Goal: Task Accomplishment & Management: Manage account settings

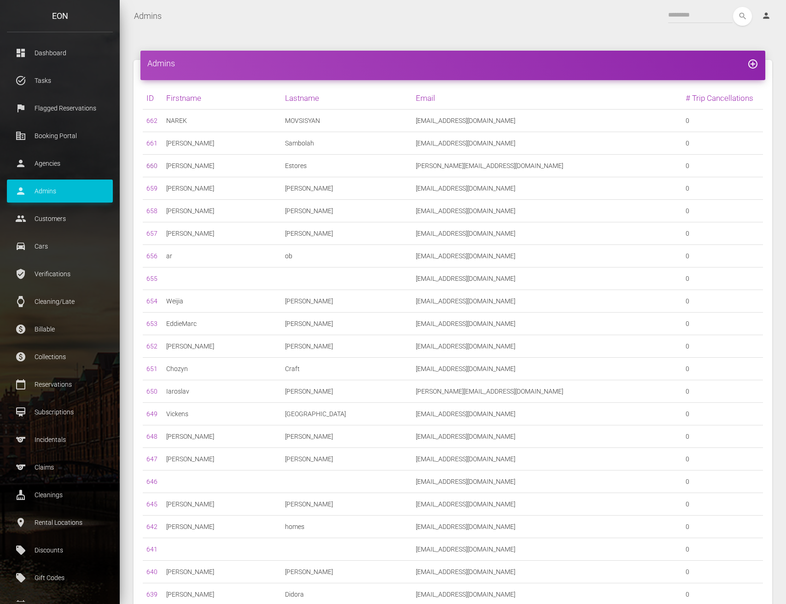
click at [150, 165] on link "660" at bounding box center [151, 165] width 11 height 7
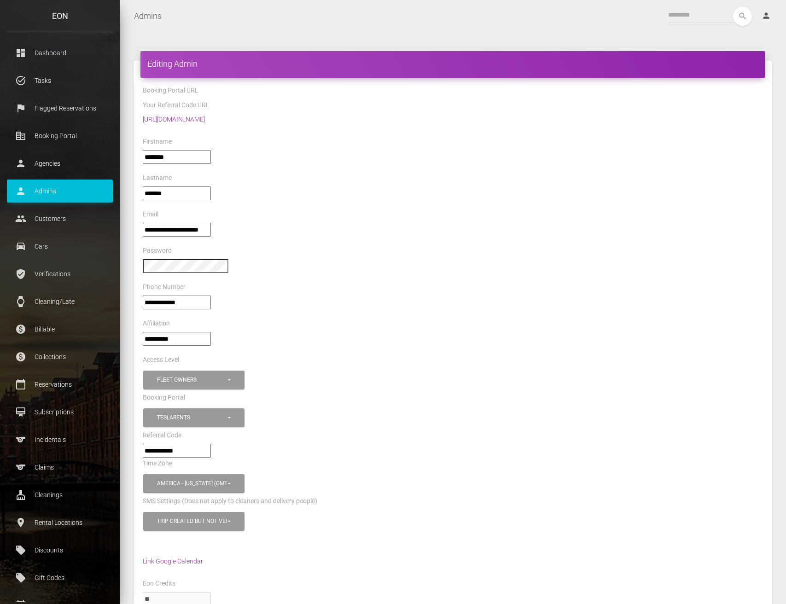
select select "*"
click at [274, 394] on div "Booking Portal" at bounding box center [453, 399] width 634 height 14
click at [243, 381] on button "Fleet Owners" at bounding box center [193, 380] width 101 height 19
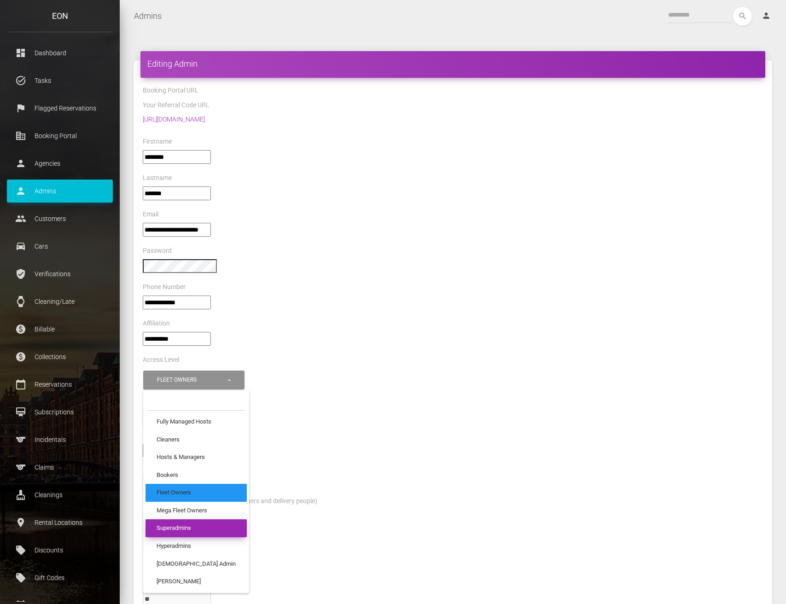
click at [210, 526] on link "Superadmins" at bounding box center [196, 529] width 101 height 18
select select "*"
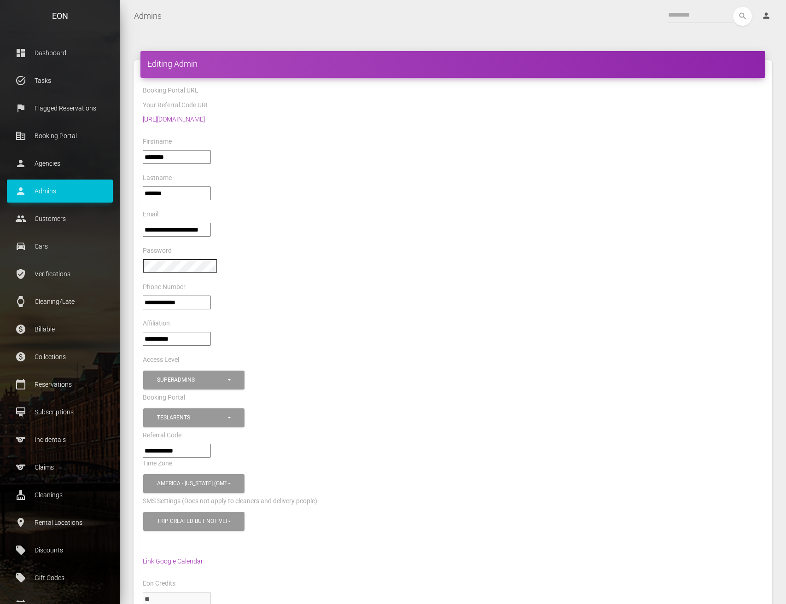
click at [334, 438] on div "Referral Code" at bounding box center [453, 437] width 634 height 14
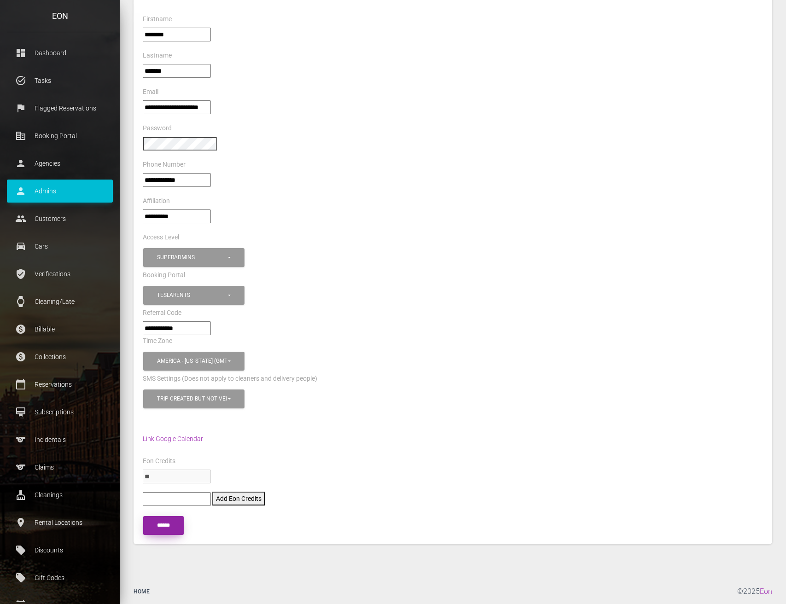
click at [168, 521] on input "******" at bounding box center [163, 525] width 41 height 19
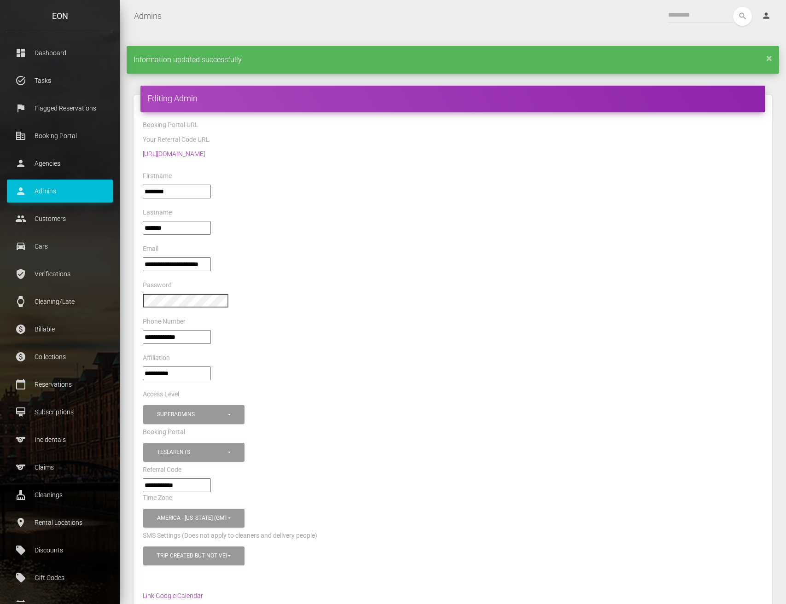
select select "*"
